Goal: Task Accomplishment & Management: Use online tool/utility

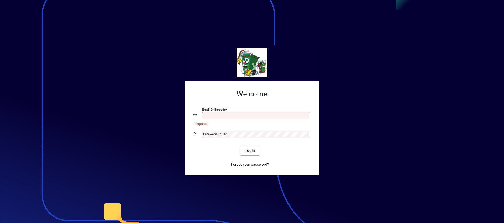
type input "**********"
click at [249, 151] on span "Login" at bounding box center [249, 151] width 11 height 6
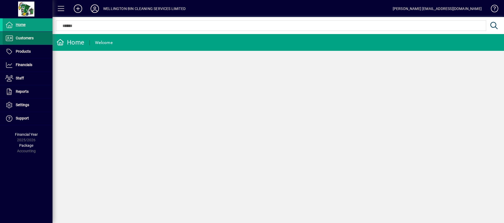
click at [45, 38] on span at bounding box center [28, 38] width 50 height 13
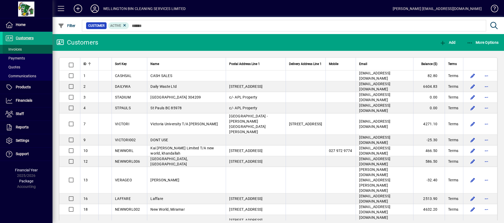
click at [22, 47] on span at bounding box center [28, 49] width 50 height 13
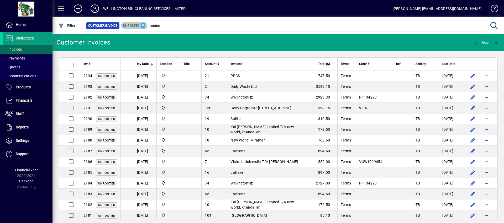
click at [144, 27] on icon at bounding box center [143, 25] width 5 height 5
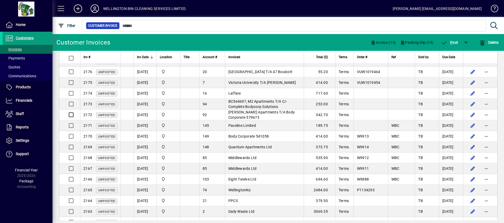
scroll to position [200, 0]
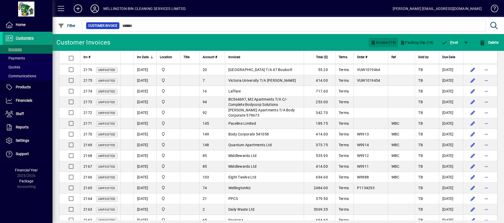
click at [385, 43] on span "Invoice (19)" at bounding box center [383, 42] width 25 height 8
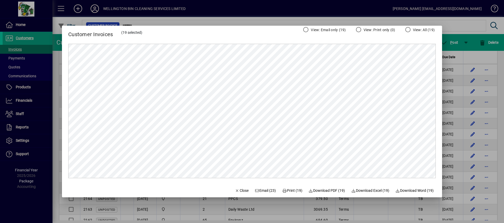
scroll to position [0, 0]
click at [286, 193] on span "Print (19)" at bounding box center [292, 191] width 20 height 6
click at [397, 201] on div at bounding box center [252, 111] width 504 height 223
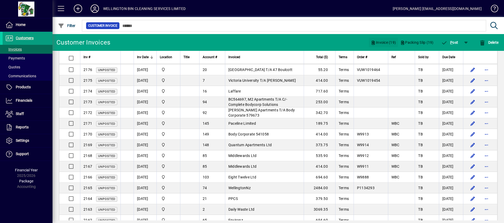
click at [387, 38] on span "button" at bounding box center [383, 42] width 29 height 13
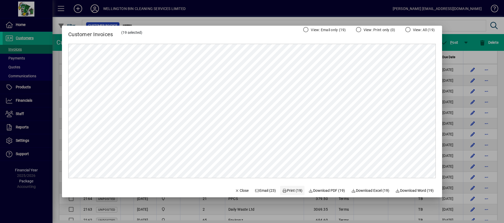
click at [294, 193] on span "Print (19)" at bounding box center [292, 191] width 20 height 6
click at [239, 193] on span "Close" at bounding box center [242, 191] width 14 height 6
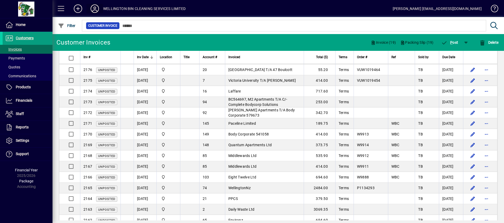
click at [95, 8] on icon at bounding box center [95, 8] width 11 height 8
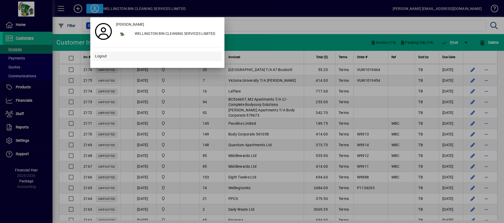
click at [103, 54] on span "Logout" at bounding box center [101, 57] width 12 height 6
